Goal: Transaction & Acquisition: Purchase product/service

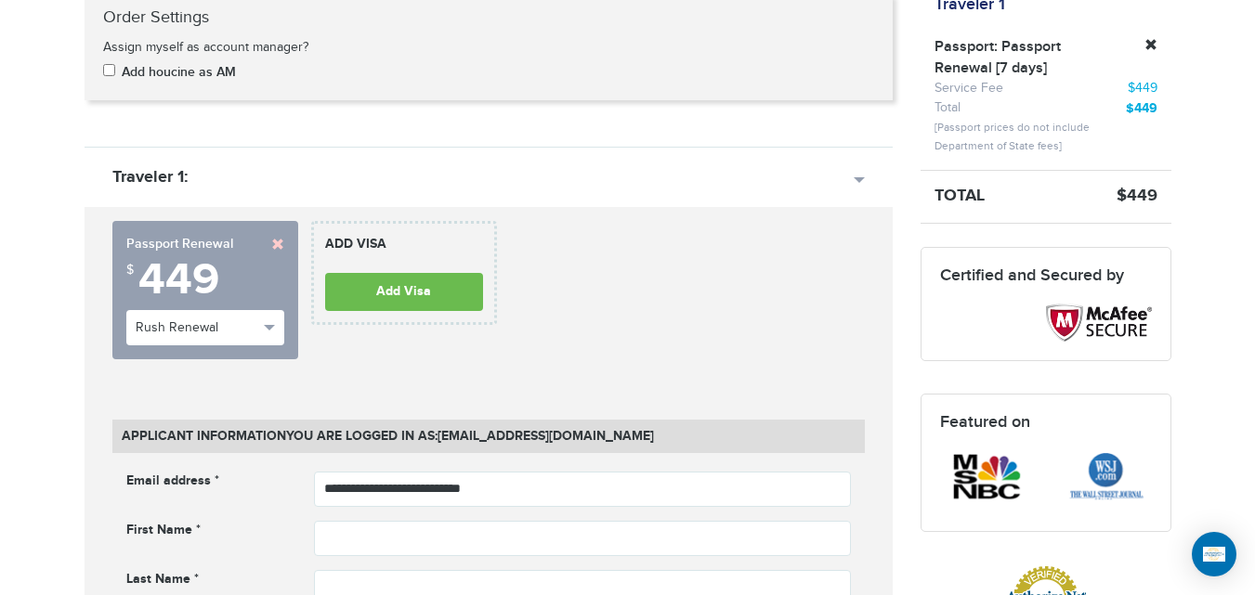
scroll to position [440, 0]
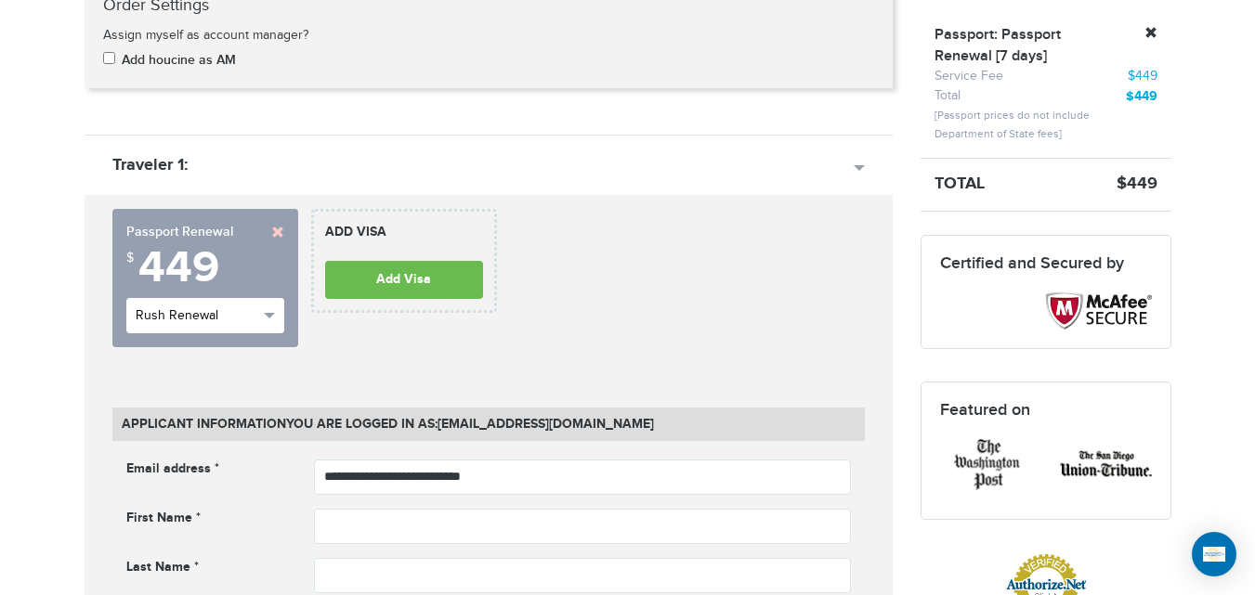
click at [249, 332] on button "Rush Renewal" at bounding box center [205, 315] width 158 height 35
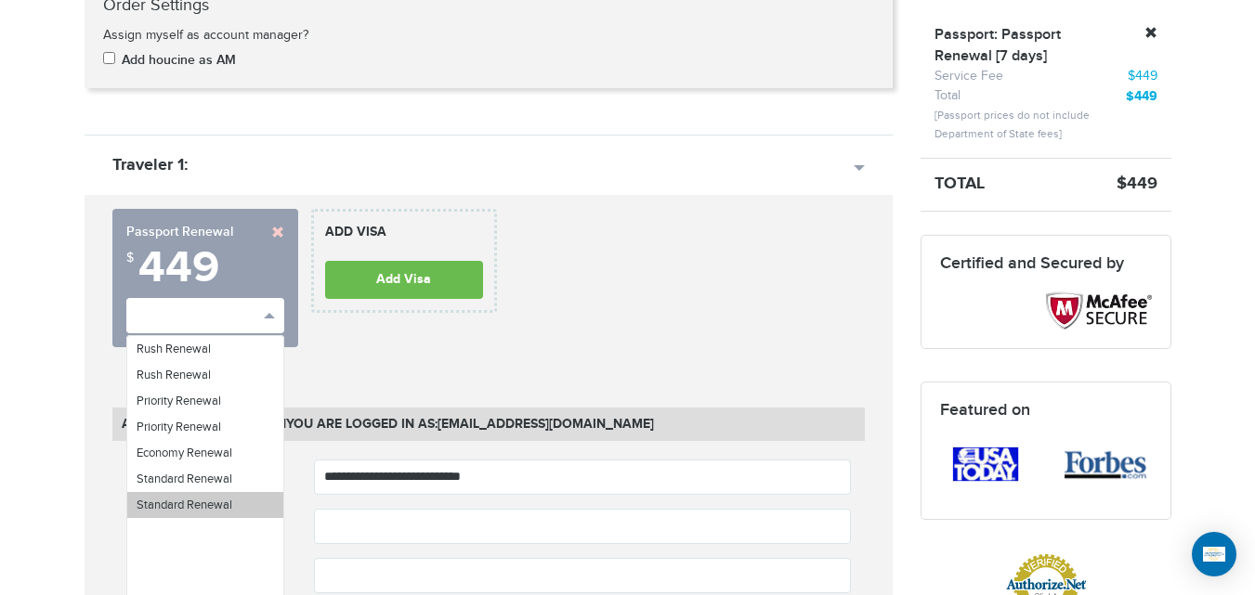
click at [177, 498] on span "Standard Renewal" at bounding box center [185, 505] width 96 height 15
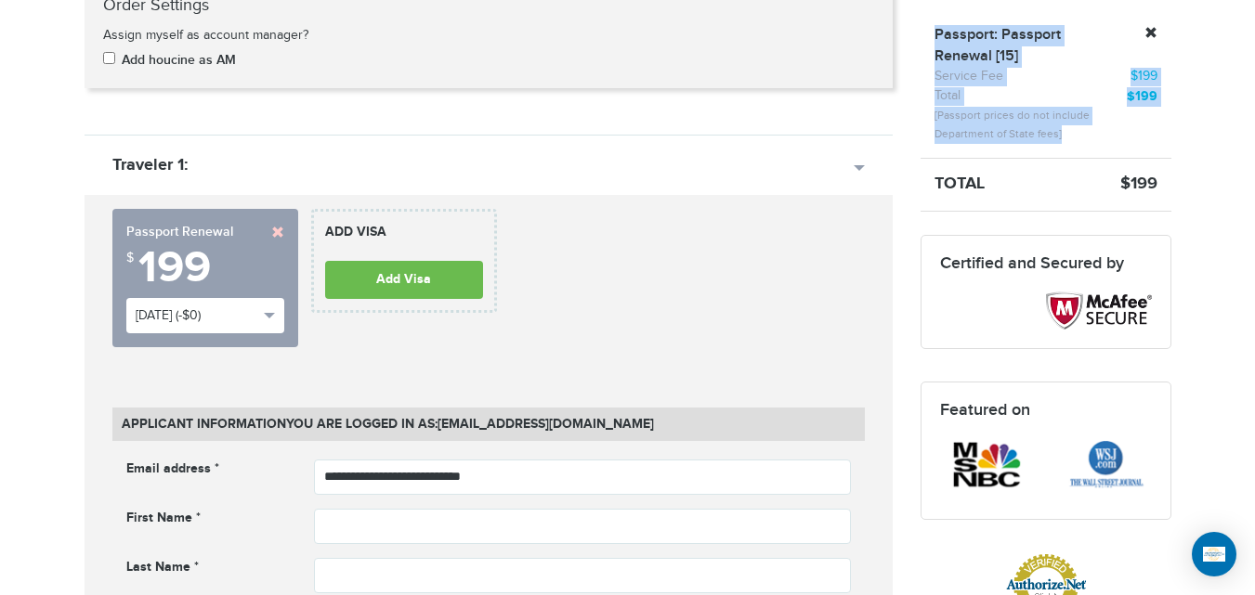
drag, startPoint x: 1057, startPoint y: 141, endPoint x: 918, endPoint y: 20, distance: 184.2
click at [918, 20] on aside "Your Cart Traveler 1 Passport: Passport Renewal [15] Service Fee $199 Total $199" at bounding box center [1045, 273] width 279 height 730
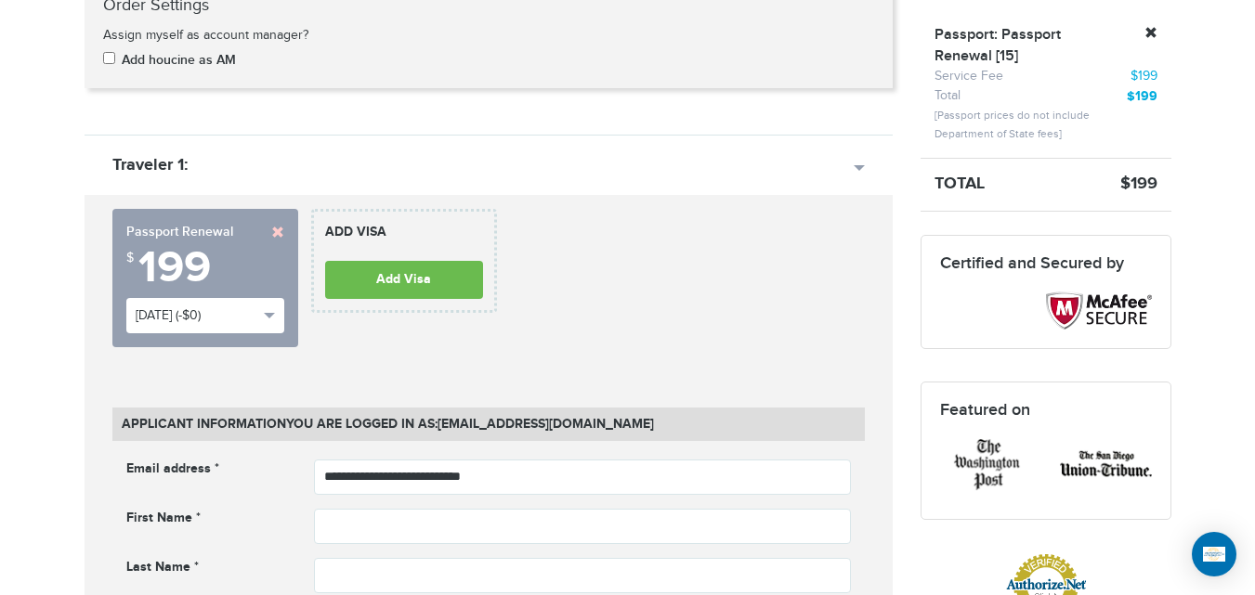
click at [918, 20] on aside "Your Cart Traveler 1 Passport: Passport Renewal [15] Service Fee $199 Total $199" at bounding box center [1045, 273] width 279 height 730
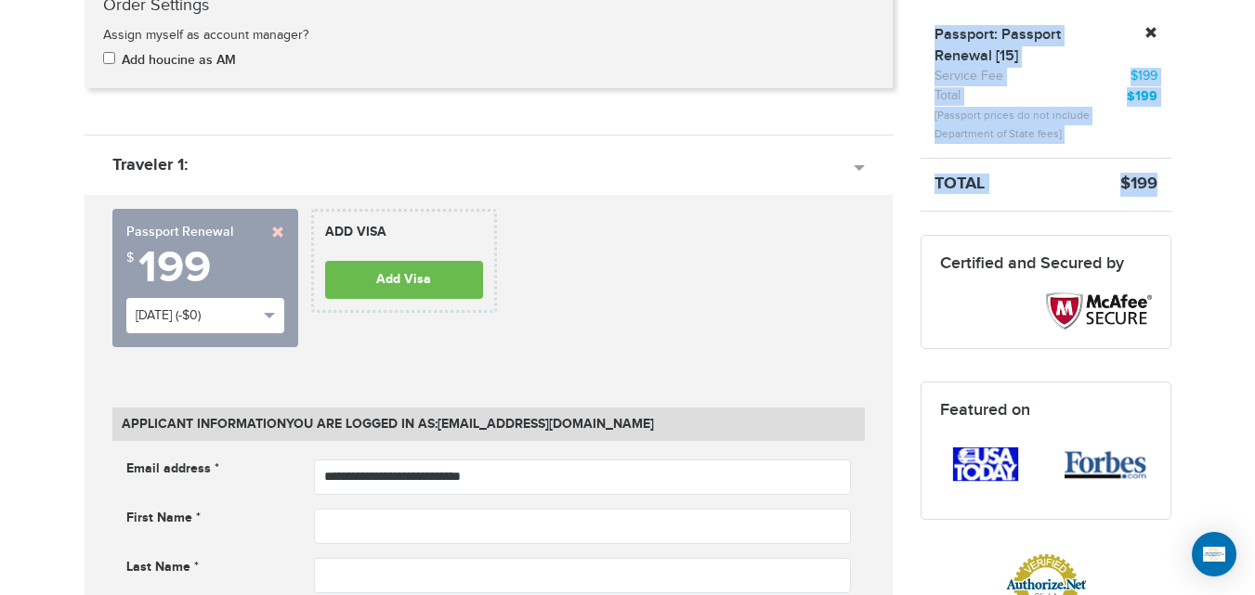
drag, startPoint x: 929, startPoint y: 31, endPoint x: 1177, endPoint y: 190, distance: 295.7
click at [1171, 190] on div "Traveler 1 Passport: Passport Renewal [15] Service Fee $199" at bounding box center [1045, 96] width 251 height 229
click at [1177, 190] on div "Total $199" at bounding box center [1045, 185] width 279 height 24
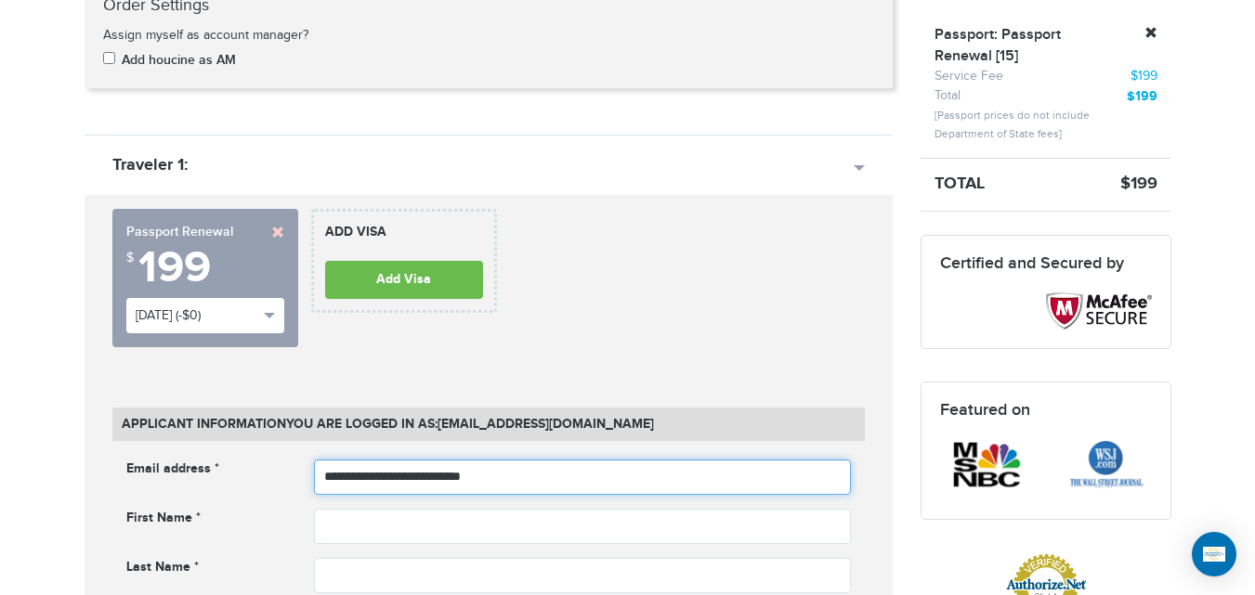
click at [482, 475] on input "**********" at bounding box center [582, 477] width 537 height 35
